Goal: Answer question/provide support

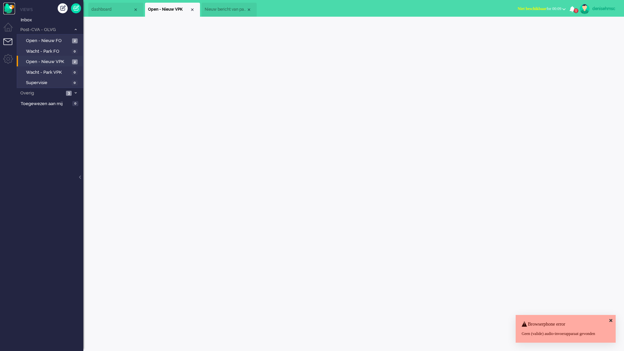
click at [6, 3] on img "Omnidesk" at bounding box center [9, 9] width 12 height 12
click at [67, 63] on span "Open - Nieuw VPK" at bounding box center [48, 62] width 44 height 6
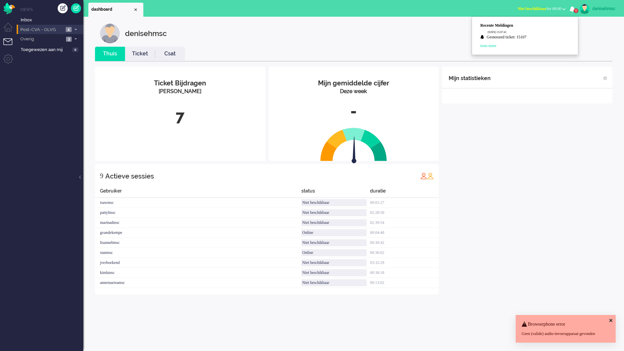
click at [66, 29] on span "4" at bounding box center [69, 29] width 6 height 5
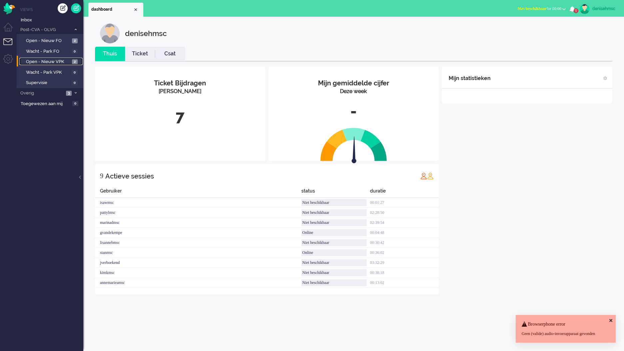
click at [69, 65] on span "Open - Nieuw VPK" at bounding box center [48, 62] width 44 height 6
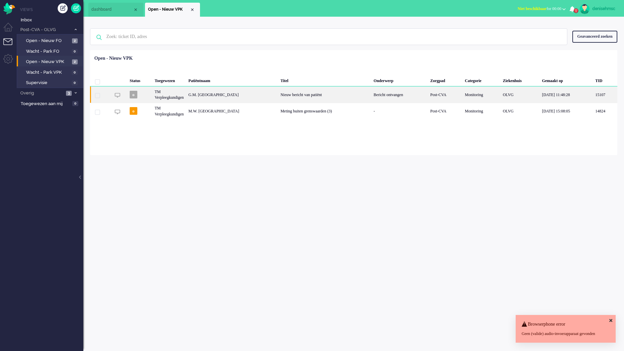
click at [296, 94] on div "Nieuw bericht van patiënt" at bounding box center [324, 94] width 93 height 16
